Goal: Information Seeking & Learning: Learn about a topic

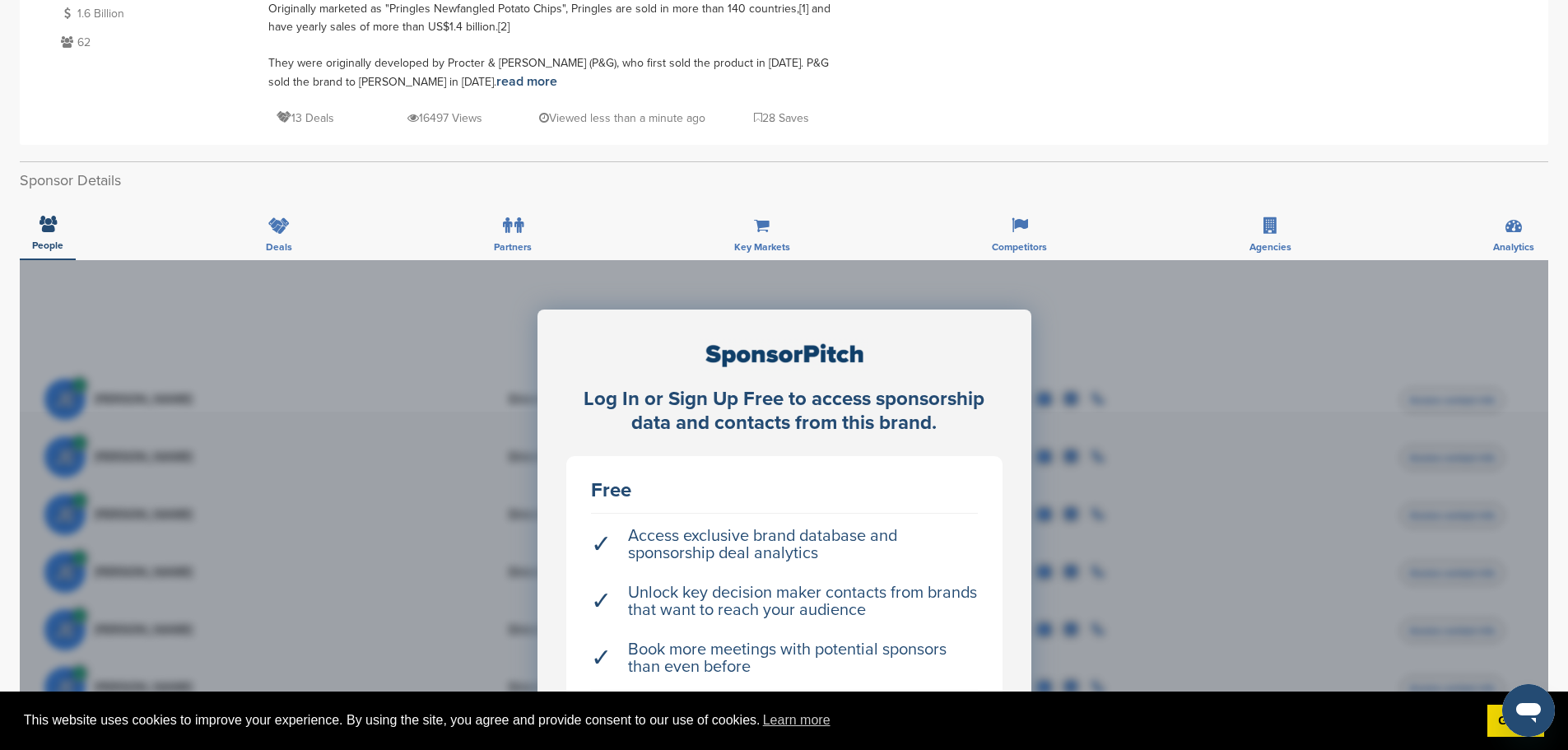
scroll to position [82, 0]
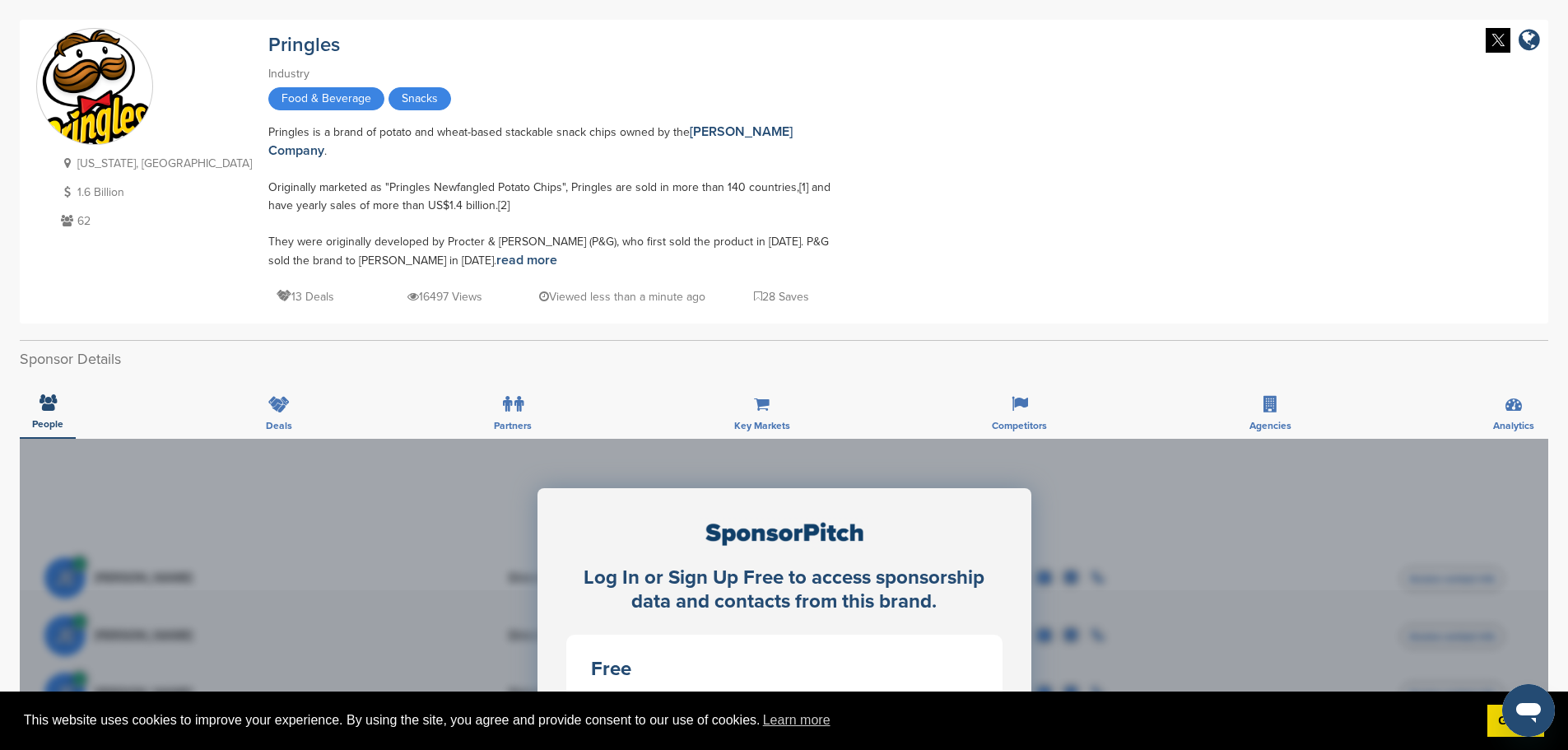
click at [822, 192] on div "Ohio, USA 1.6 Billion 62 Pringles Industry Food & Beverage Snacks Pringles is a…" at bounding box center [784, 172] width 1496 height 288
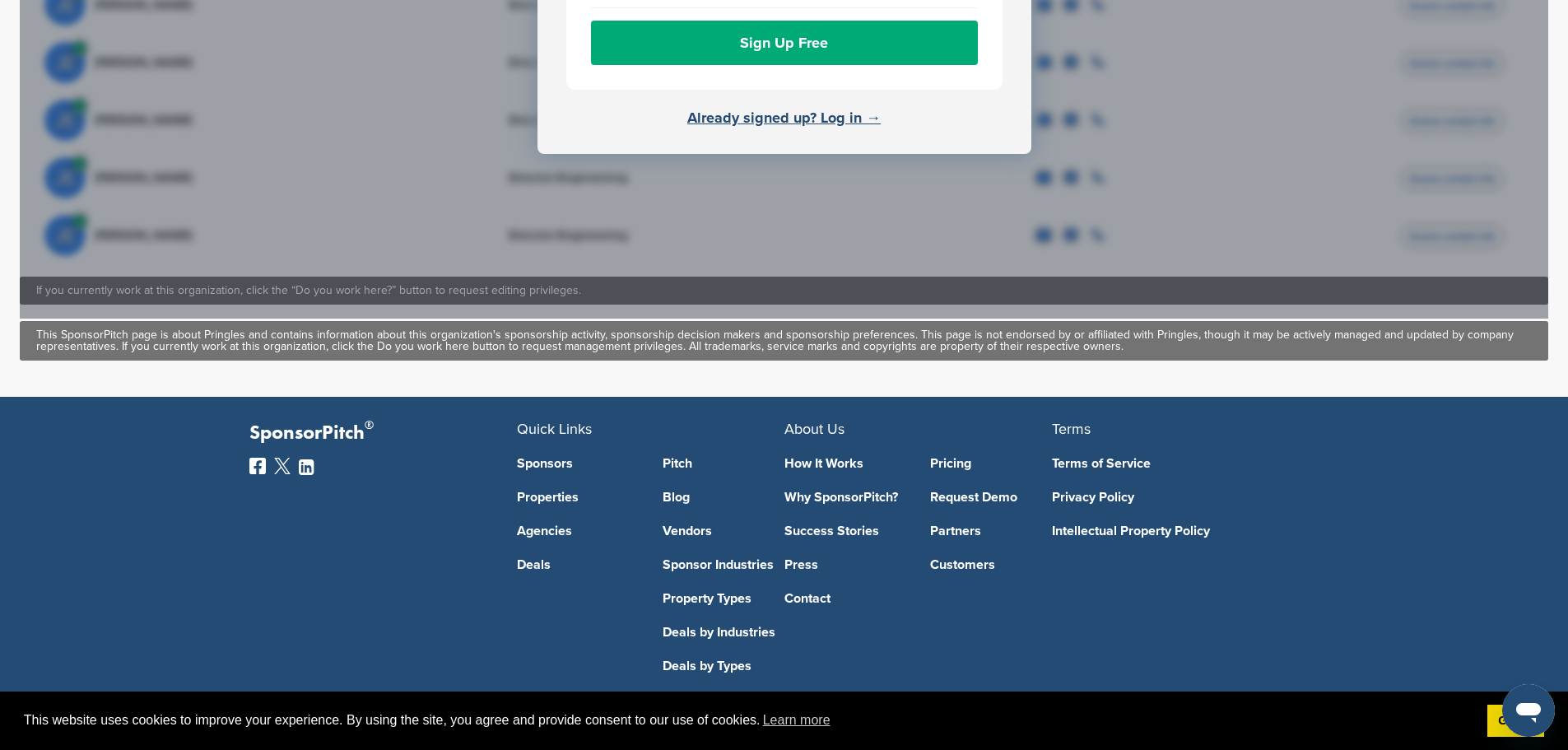
scroll to position [950, 0]
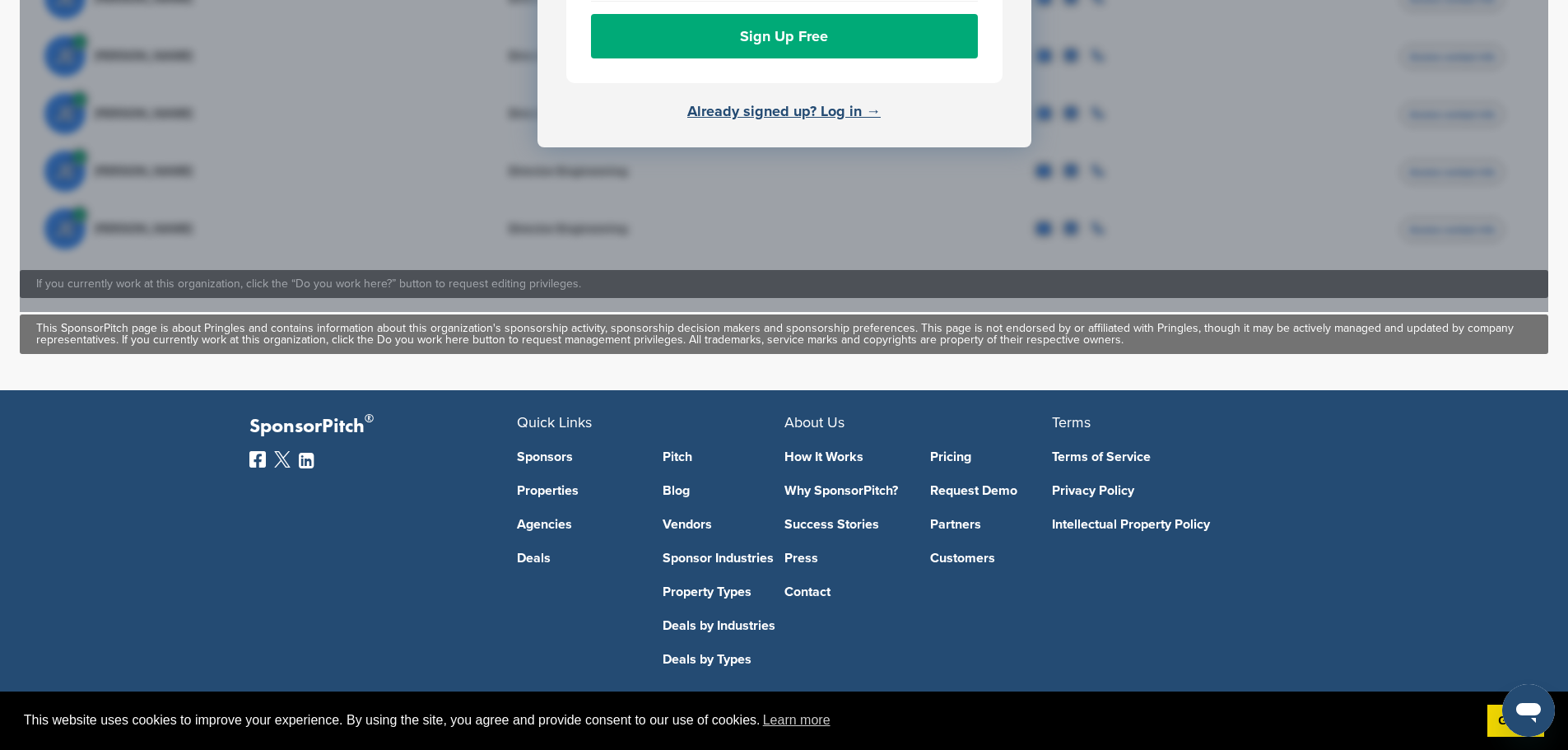
click at [675, 450] on link "Pitch" at bounding box center [723, 457] width 121 height 13
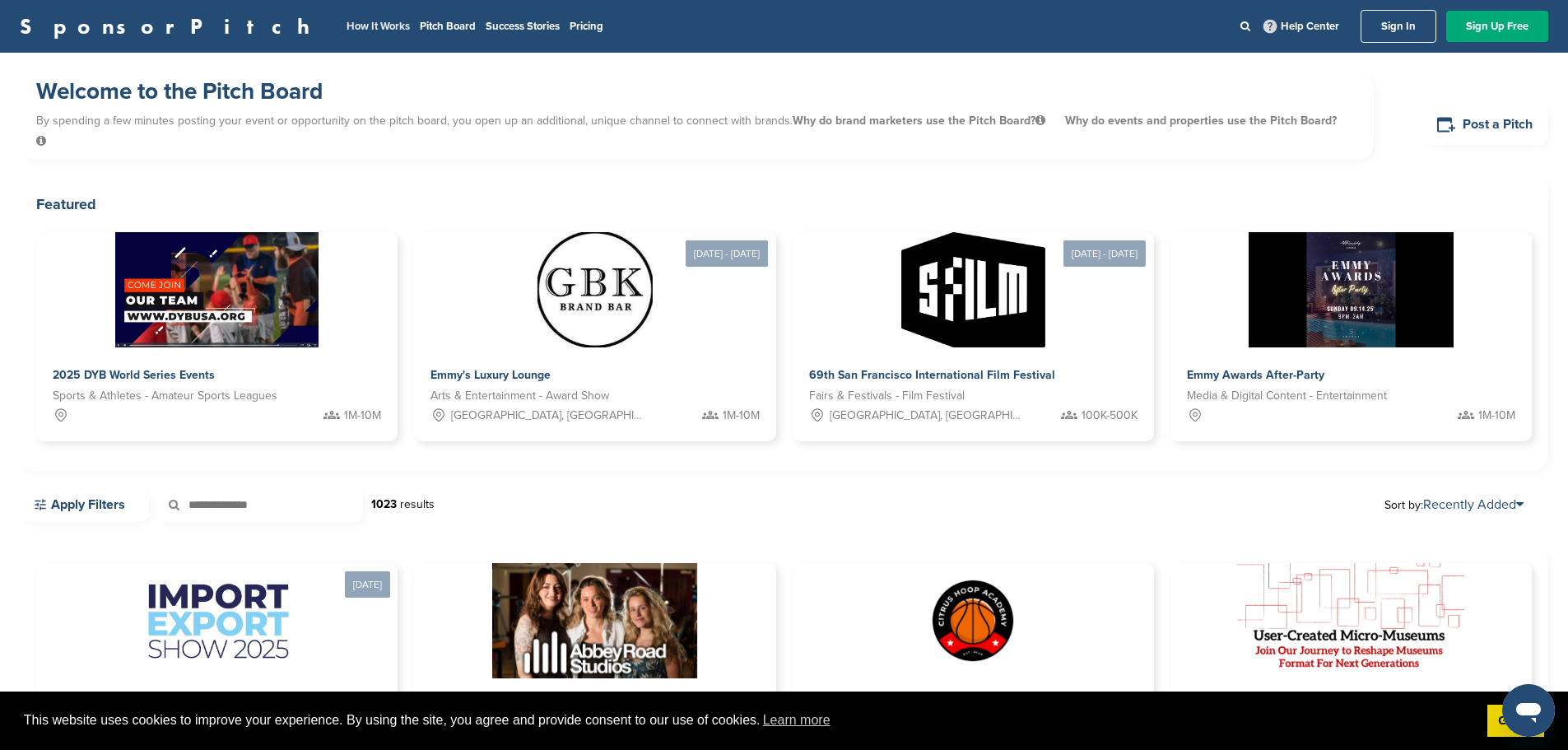
click at [347, 21] on link "How It Works" at bounding box center [378, 26] width 63 height 13
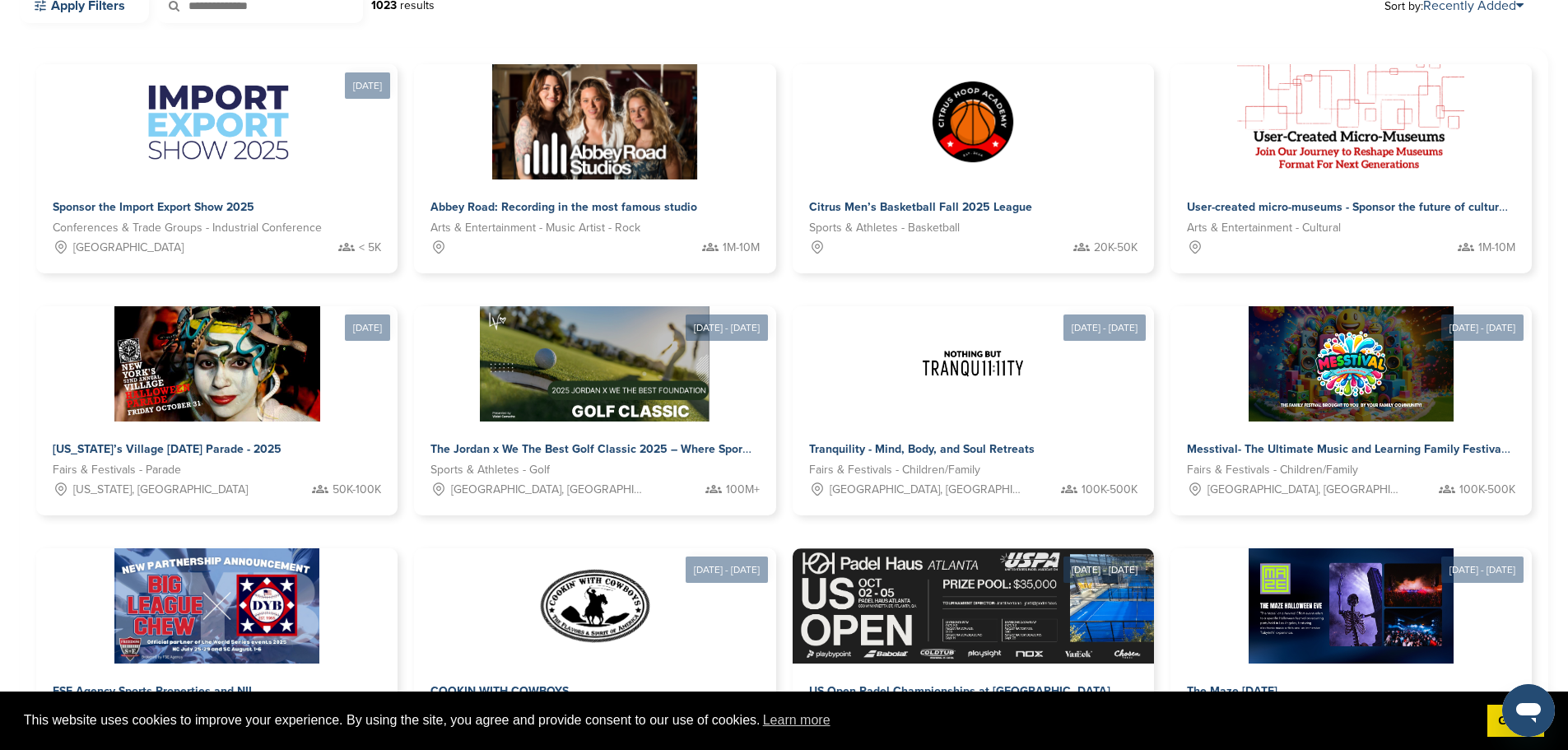
scroll to position [248, 0]
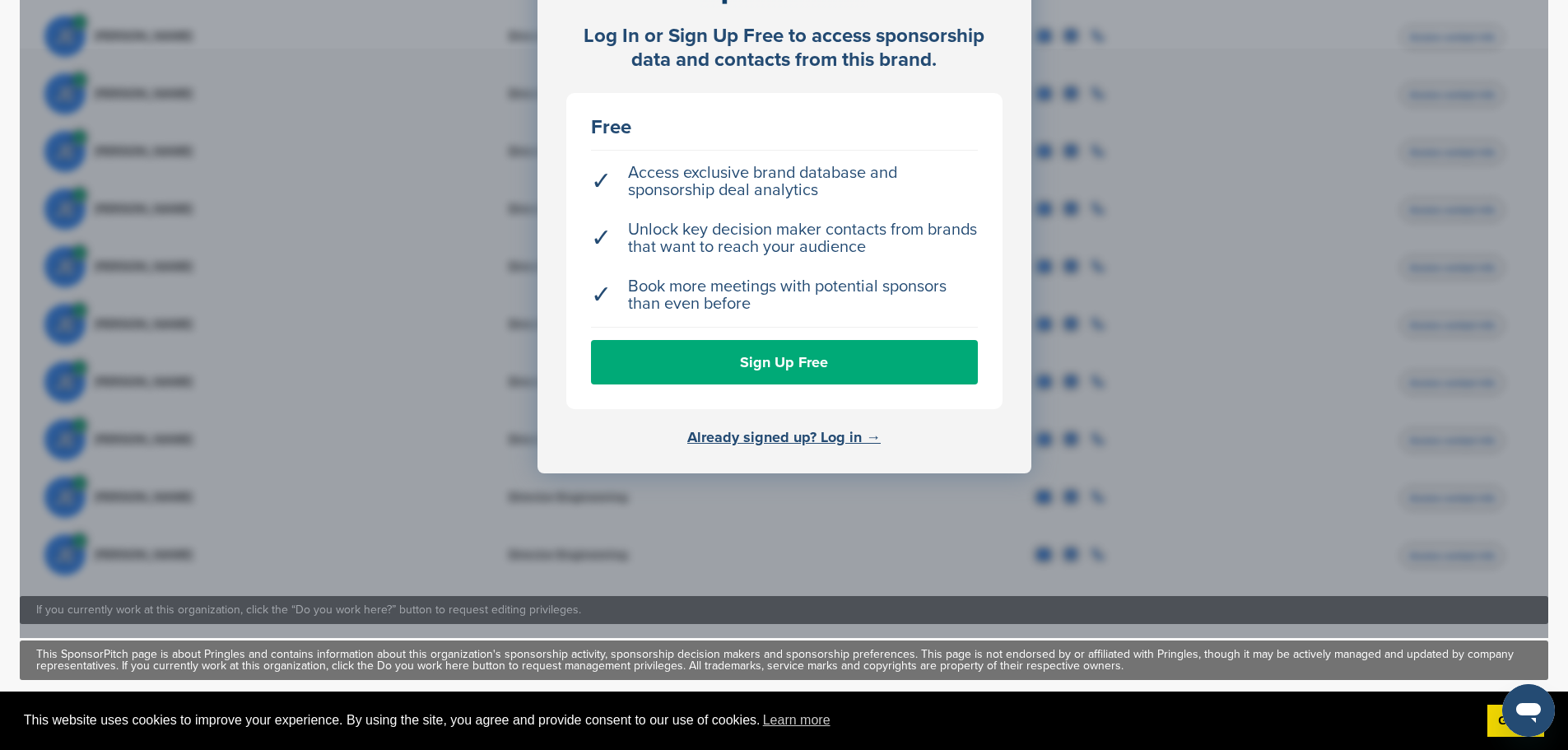
scroll to position [631, 0]
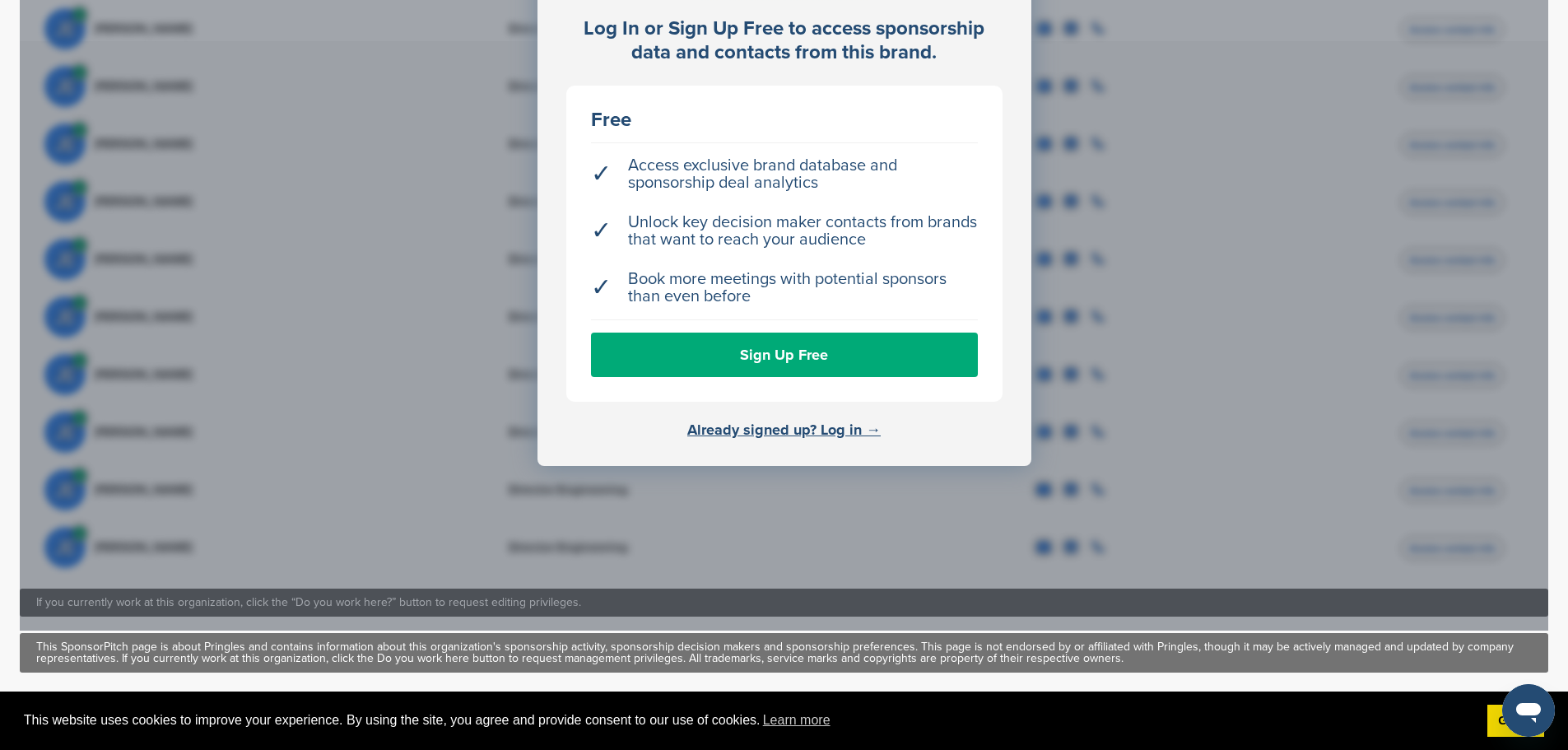
click at [866, 423] on div "Log In or Sign Up Free to access sponsorship data and contacts from this brand.…" at bounding box center [784, 202] width 494 height 527
click at [942, 497] on div "Log In or Sign Up Free to access sponsorship data and contacts from this brand.…" at bounding box center [784, 259] width 1529 height 741
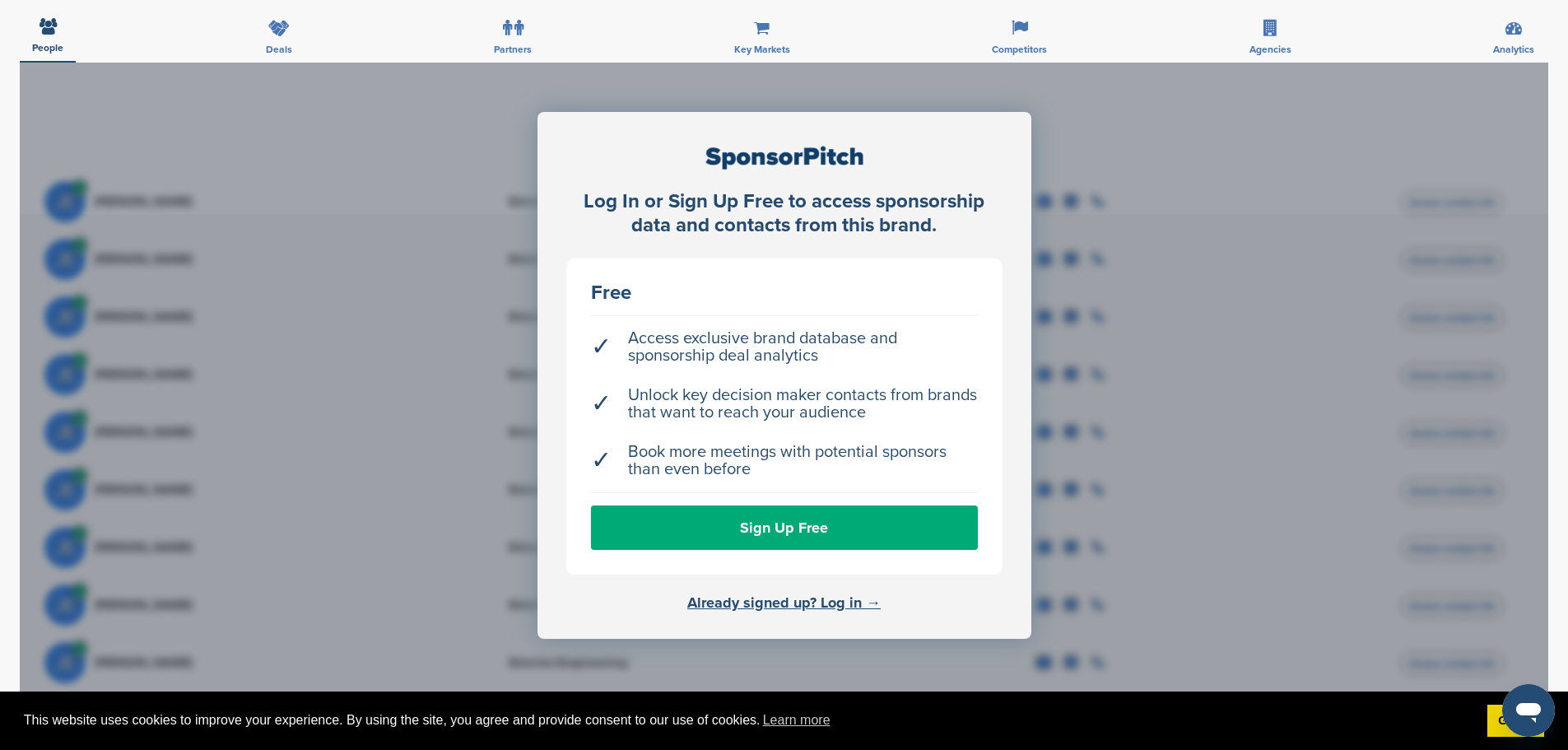
scroll to position [209, 0]
